Goal: Information Seeking & Learning: Learn about a topic

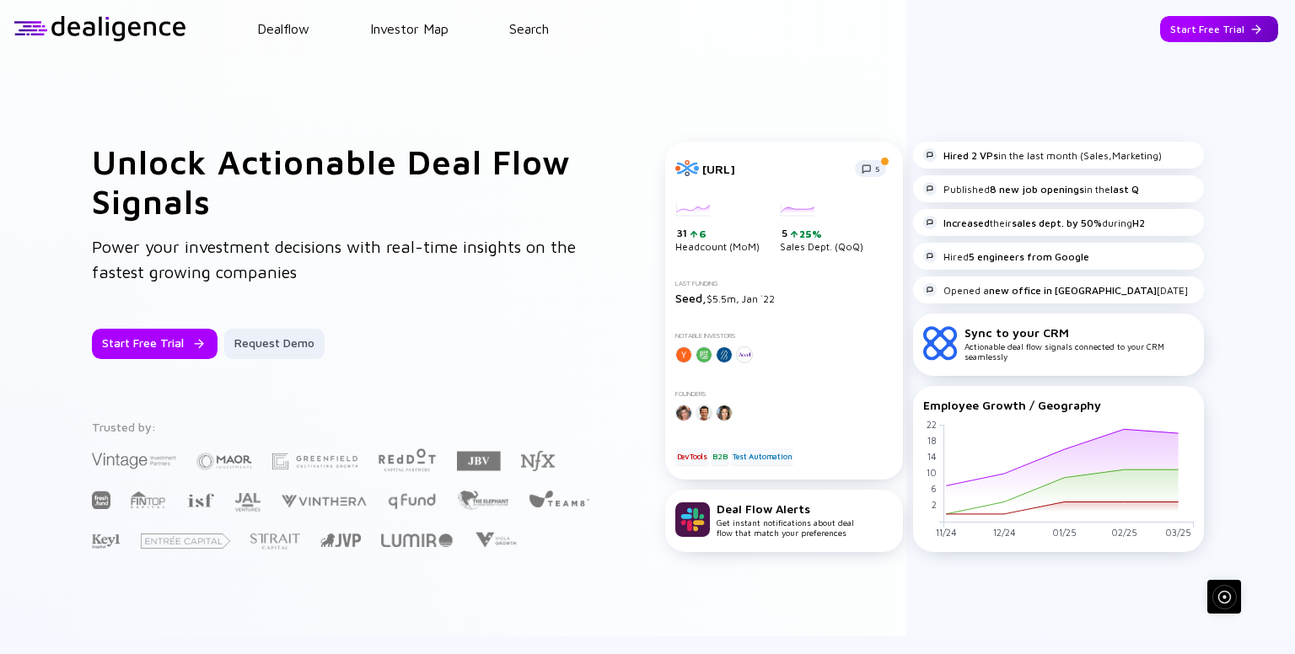
click at [1214, 29] on div "Start Free Trial" at bounding box center [1219, 29] width 118 height 26
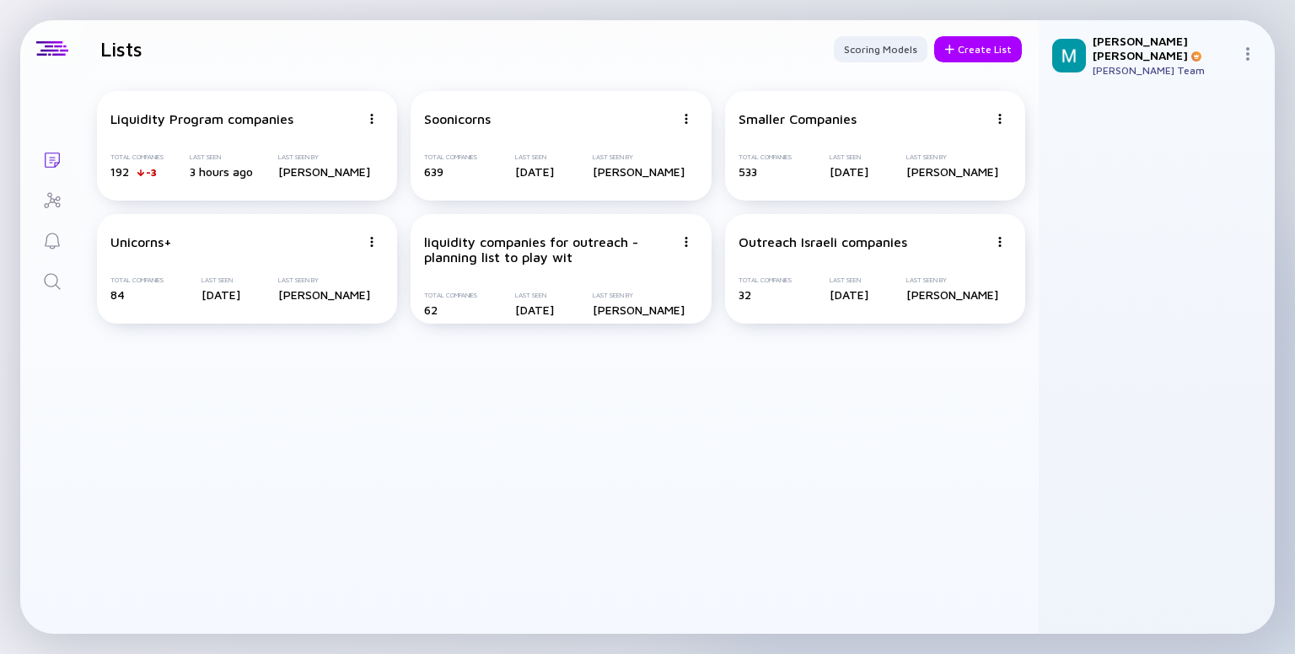
click at [64, 291] on link "Search" at bounding box center [51, 280] width 63 height 40
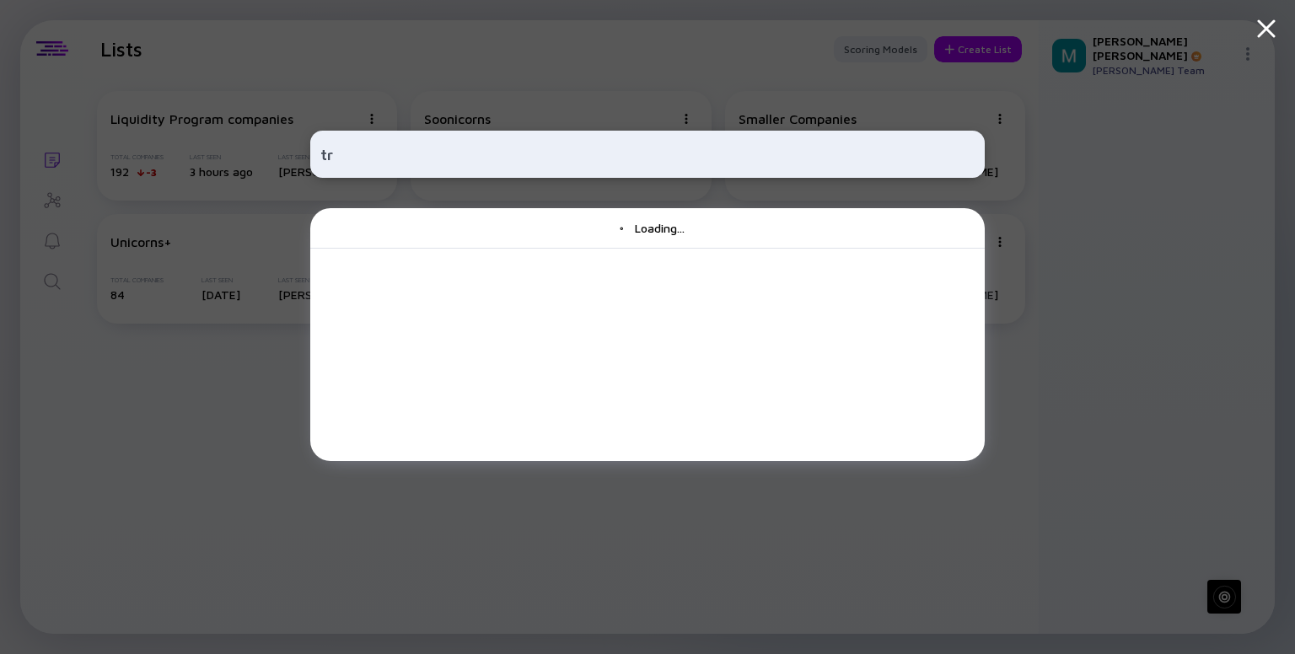
type input "t"
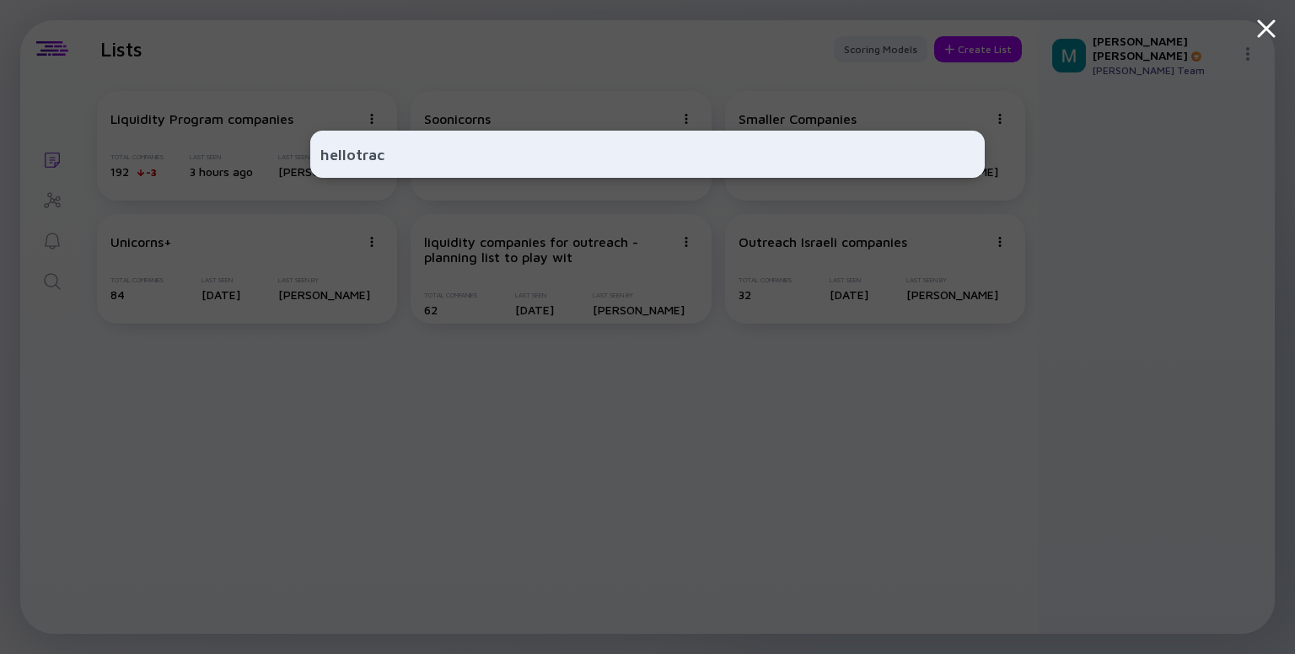
type input "hellotrace"
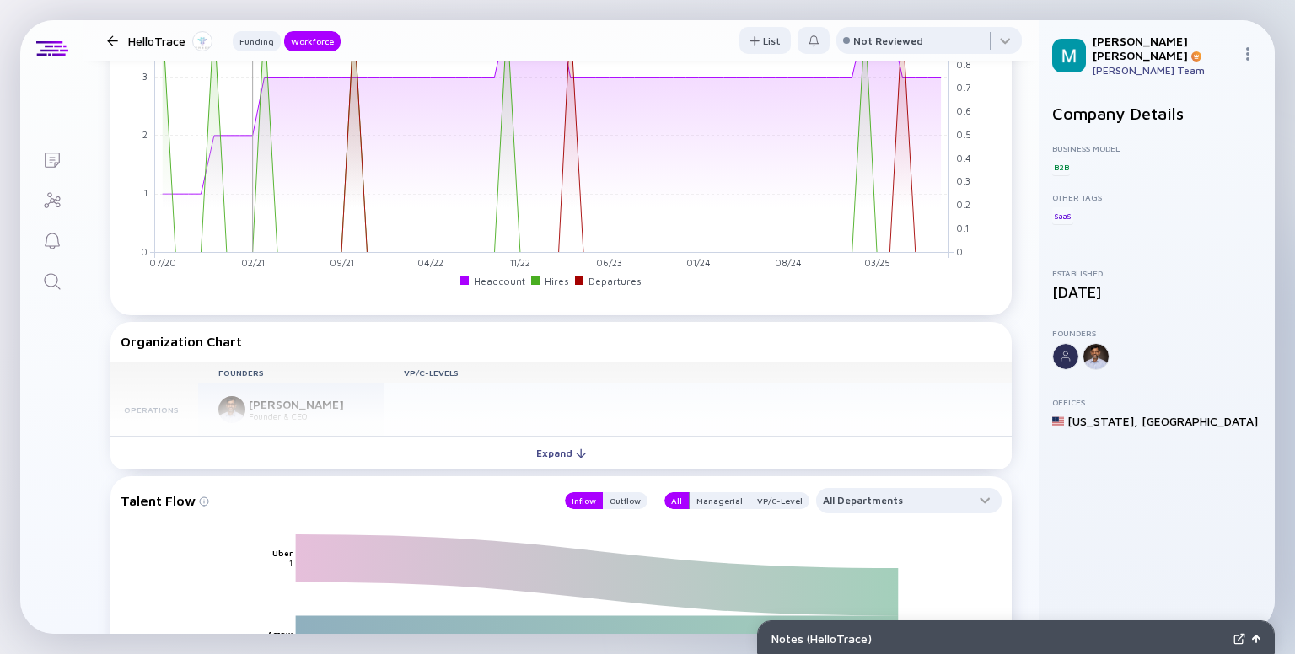
scroll to position [1104, 0]
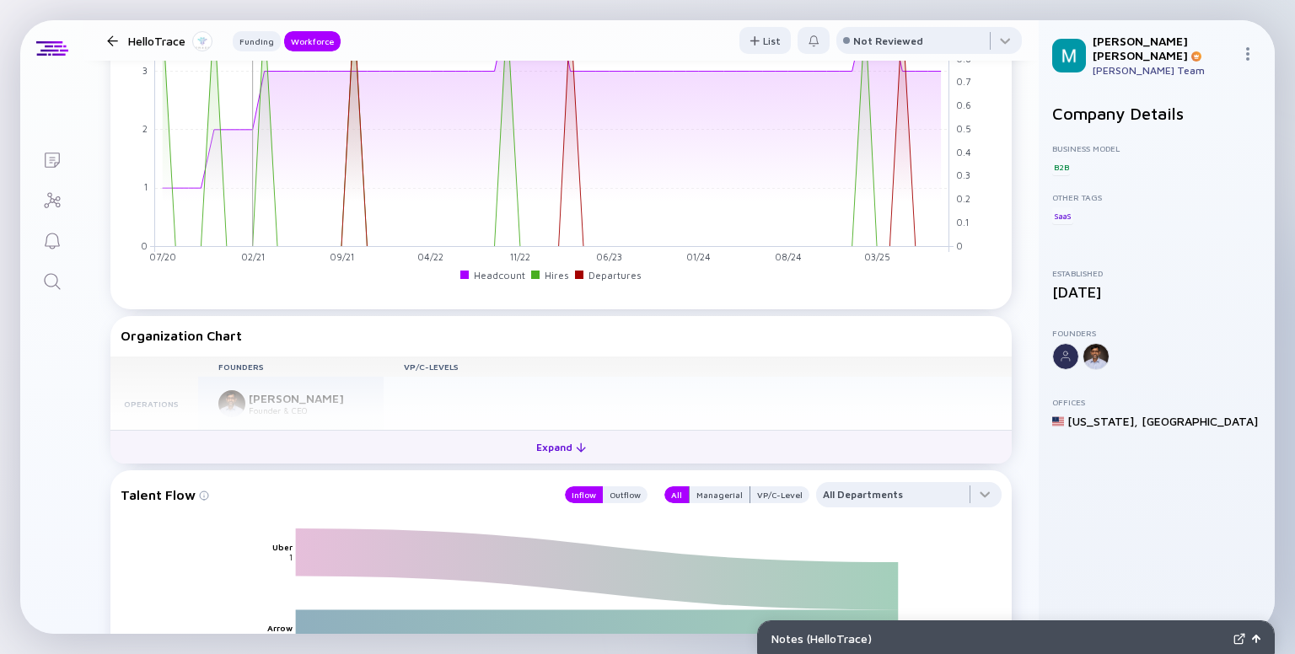
click at [523, 430] on button "Expand" at bounding box center [560, 447] width 901 height 34
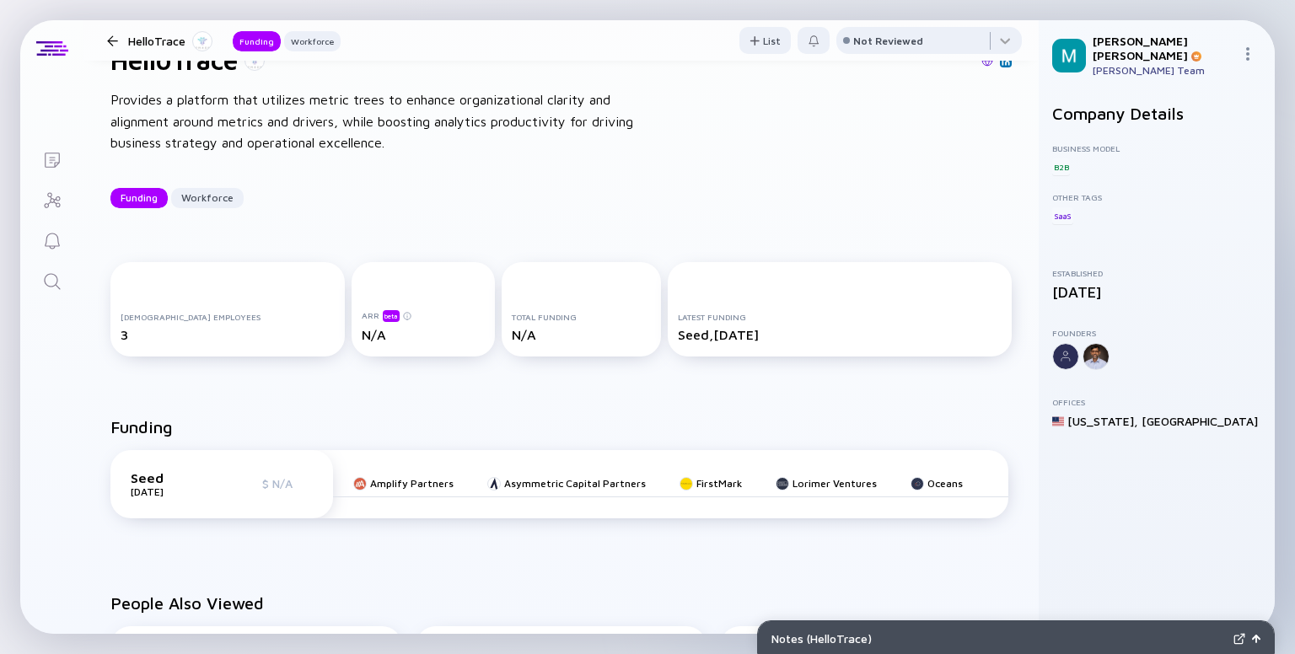
scroll to position [0, 0]
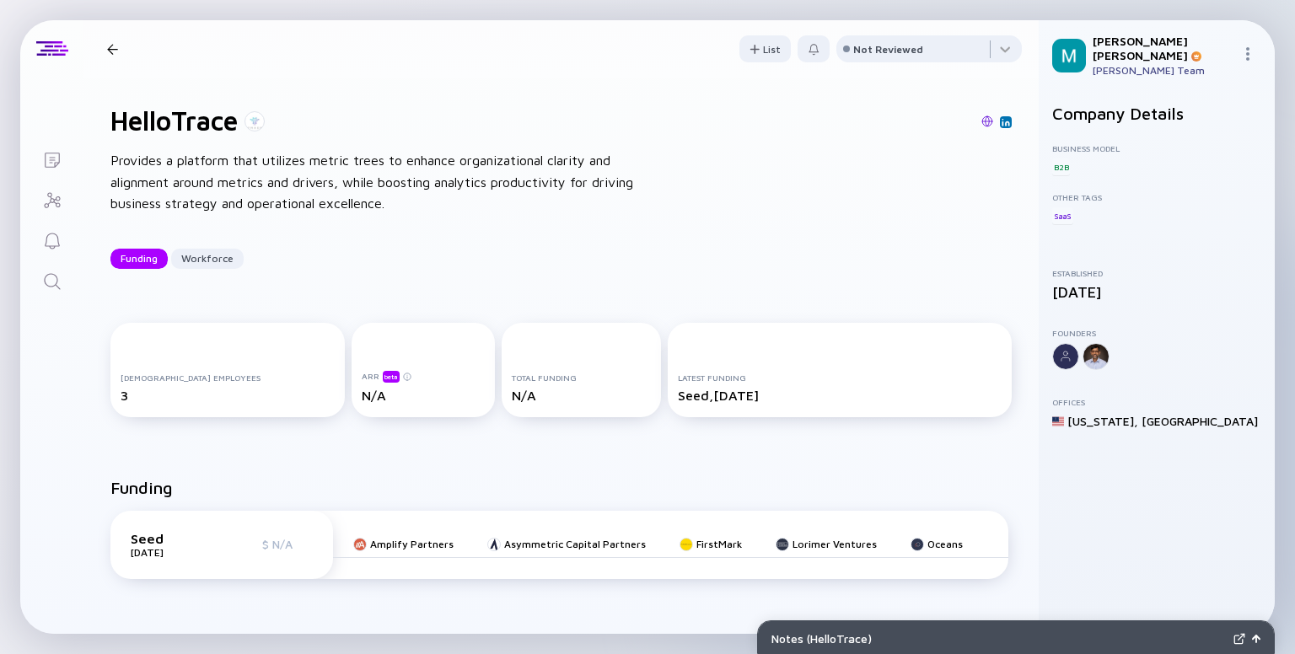
drag, startPoint x: 1022, startPoint y: 118, endPoint x: 1036, endPoint y: 169, distance: 52.6
click at [1036, 169] on div "HelloTrace Funding Workforce List Not Reviewed HelloTrace Provides a platform t…" at bounding box center [560, 327] width 955 height 614
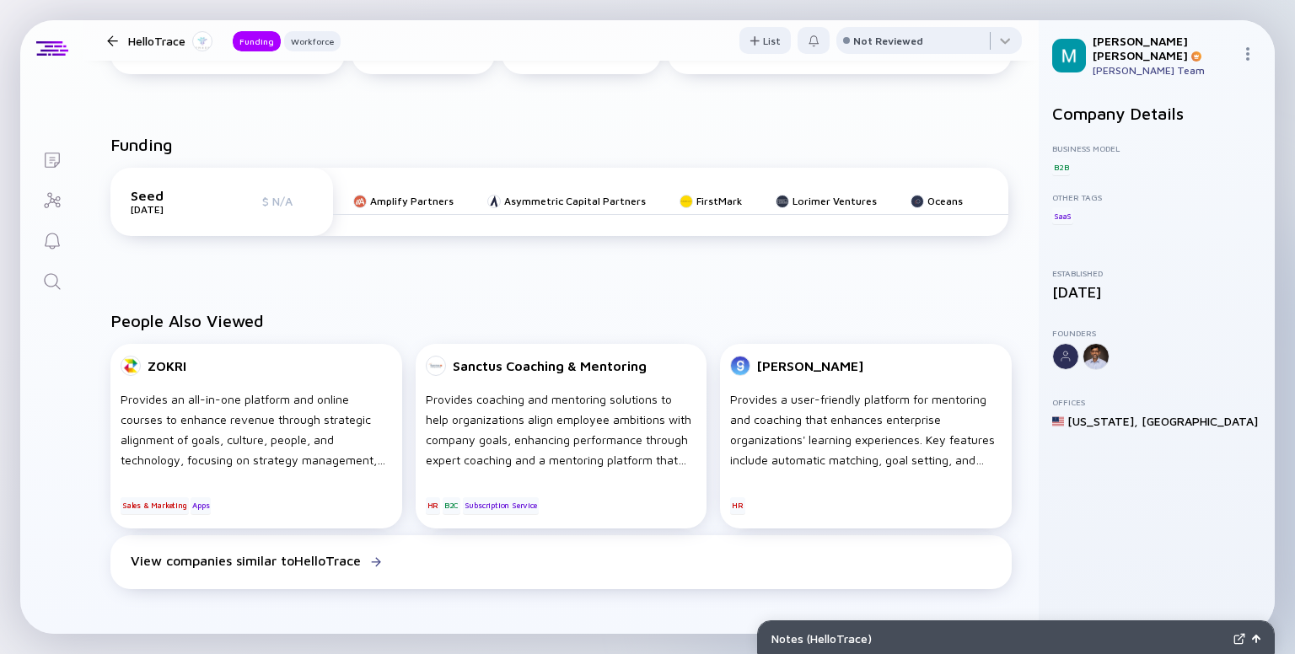
scroll to position [360, 0]
